Goal: Task Accomplishment & Management: Manage account settings

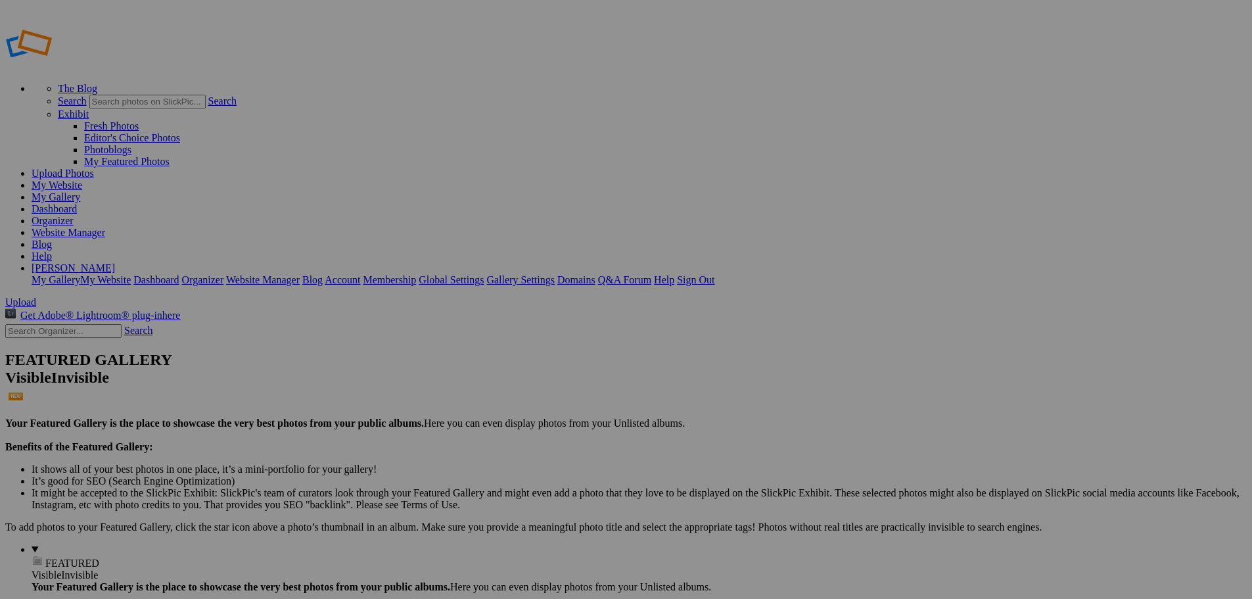
type input "Marching Band 2025"
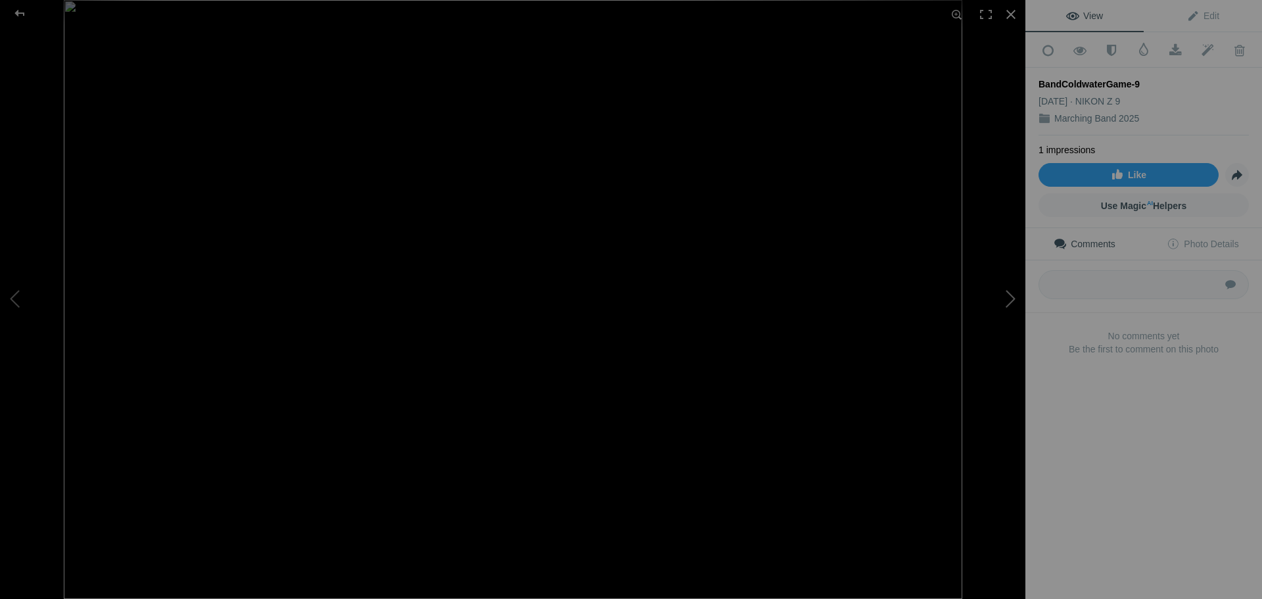
click at [1010, 302] on button at bounding box center [975, 300] width 99 height 216
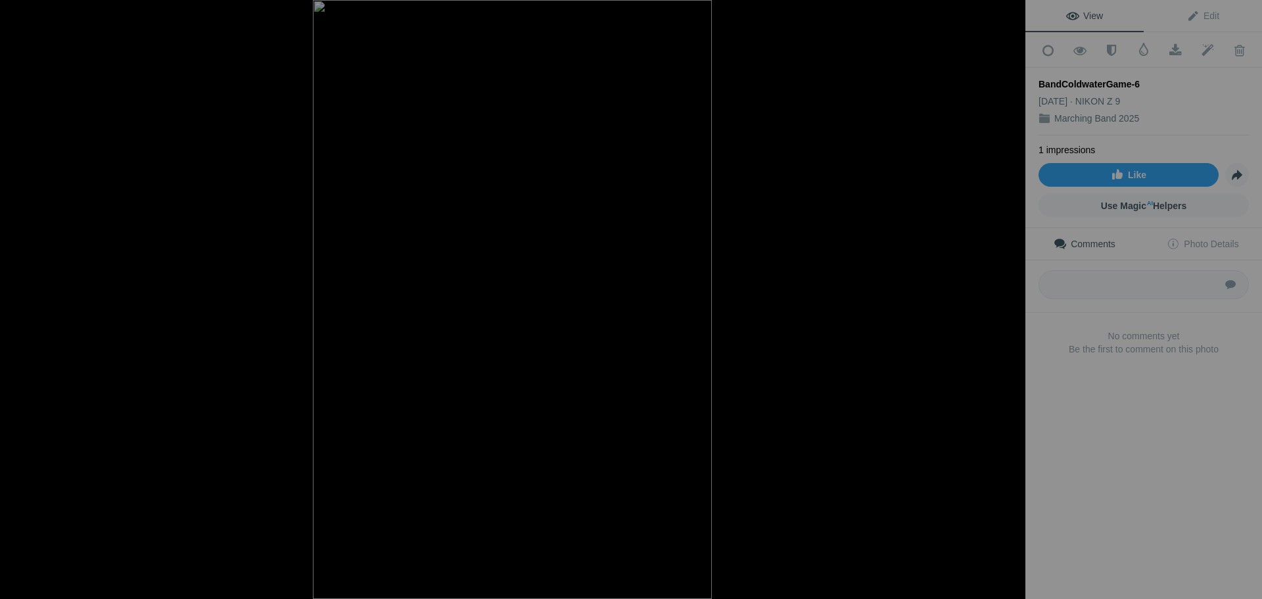
click at [1010, 302] on button at bounding box center [975, 300] width 99 height 216
click at [22, 16] on div at bounding box center [19, 13] width 47 height 26
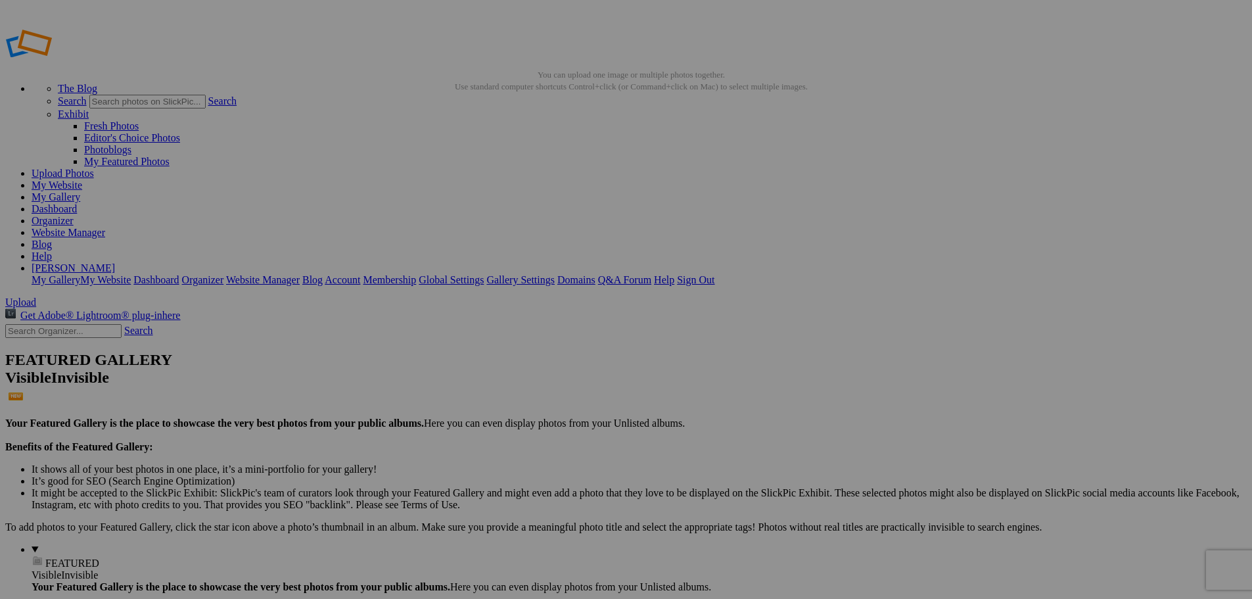
click at [82, 179] on link "My Website" at bounding box center [57, 184] width 51 height 11
click at [105, 227] on link "Website Manager" at bounding box center [69, 232] width 74 height 11
